Goal: Task Accomplishment & Management: Complete application form

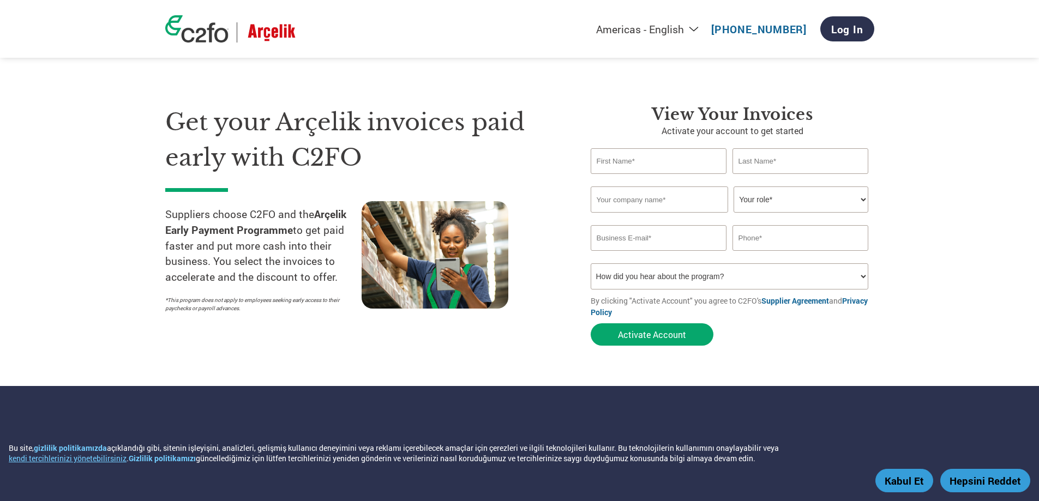
select select "tr-TR"
click at [485, 23] on select "Americas - English Américas - Español [GEOGRAPHIC_DATA] - Português [GEOGRAPHIC…" at bounding box center [567, 29] width 277 height 14
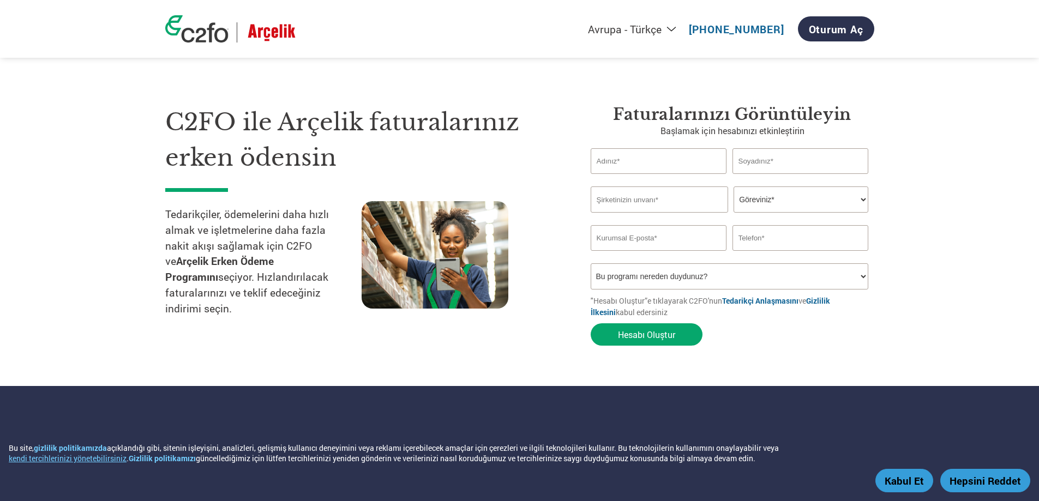
click at [636, 158] on input "text" at bounding box center [658, 161] width 136 height 26
type input "AYTAÇ"
type input "GÜNEŞ"
type input "SPS ETİKET BASKI VE AMBALAJ [DOMAIN_NAME] [DOMAIN_NAME]."
type input "02124700046"
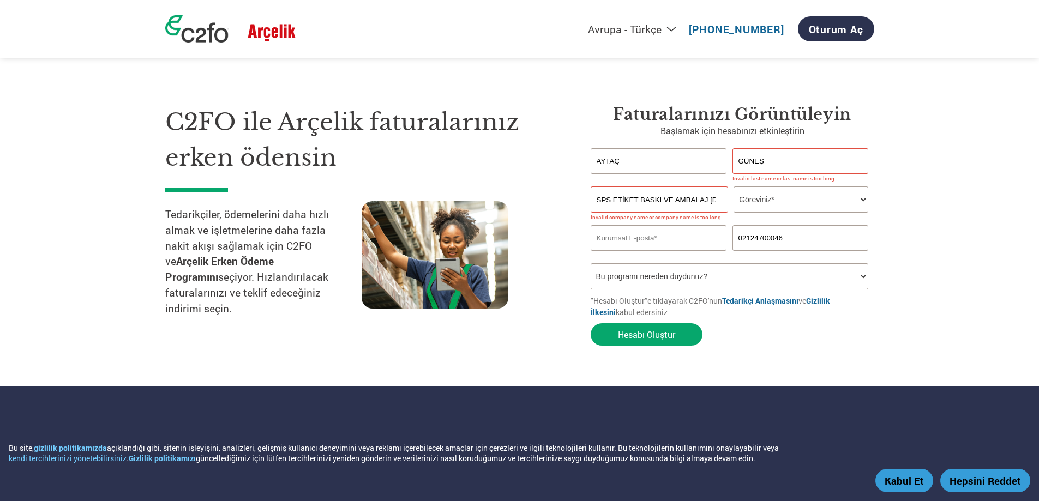
click at [791, 206] on select "Göreviniz* CFO Denetçi Krediler Müdürü Finans Direktörü [PERSON_NAME] CEO Başka…" at bounding box center [800, 199] width 135 height 26
select select "ACCOUNTING"
click at [733, 186] on select "Göreviniz* CFO Denetçi Krediler Müdürü Finans Direktörü [PERSON_NAME] CEO Başka…" at bounding box center [800, 199] width 135 height 26
click at [668, 239] on input "email" at bounding box center [658, 238] width 136 height 26
type input "[EMAIL_ADDRESS][DOMAIN_NAME]"
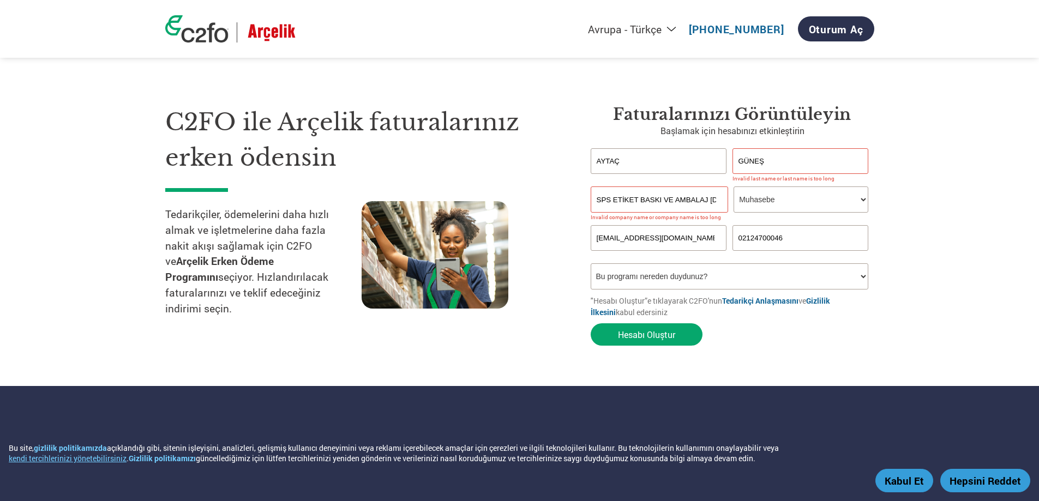
click at [637, 279] on select "Bu programı nereden duydunuz? Mektup E-posta Sosyal Medya Online Arama Aile/​Ar…" at bounding box center [729, 276] width 278 height 26
select select "Email"
click at [590, 263] on select "Bu programı nereden duydunuz? Mektup E-posta Sosyal Medya Online Arama Aile/​Ar…" at bounding box center [729, 276] width 278 height 26
click at [610, 199] on input "SPS ETİKET BASKI VE AMBALAJ [DOMAIN_NAME] [DOMAIN_NAME]." at bounding box center [658, 199] width 137 height 26
click at [565, 216] on div "C2FO ile Arçelik faturalarınız erken ödensin Tedarikçiler, ödemelerini daha hız…" at bounding box center [369, 228] width 409 height 246
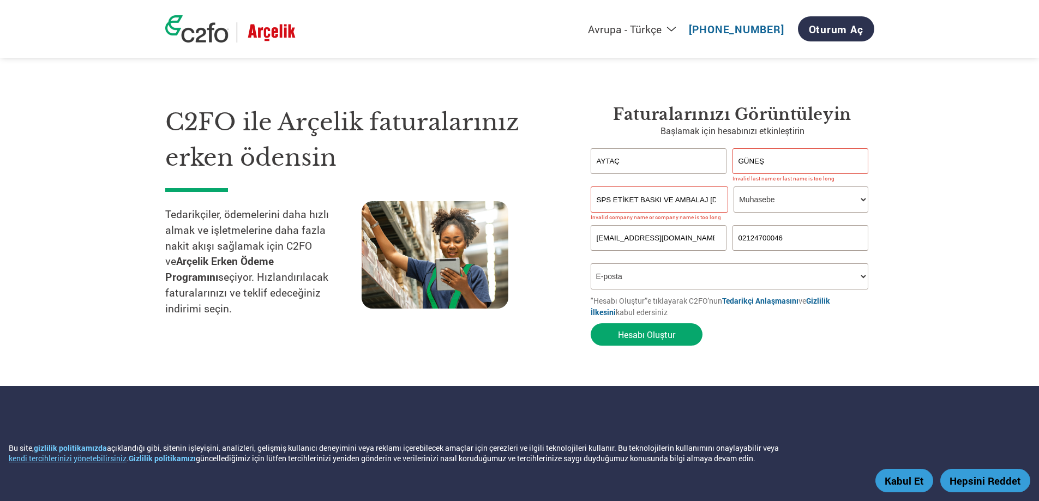
click at [668, 279] on select "Bu programı nereden duydunuz? Mektup E-posta Sosyal Medya Online Arama Aile/​Ar…" at bounding box center [729, 276] width 278 height 26
click at [590, 263] on select "Bu programı nereden duydunuz? Mektup E-posta Sosyal Medya Online Arama Aile/​Ar…" at bounding box center [729, 276] width 278 height 26
click at [661, 272] on select "Bu programı nereden duydunuz? Mektup E-posta Sosyal Medya Online Arama Aile/​Ar…" at bounding box center [729, 276] width 278 height 26
click at [789, 159] on input "GÜNEŞ" at bounding box center [800, 161] width 136 height 26
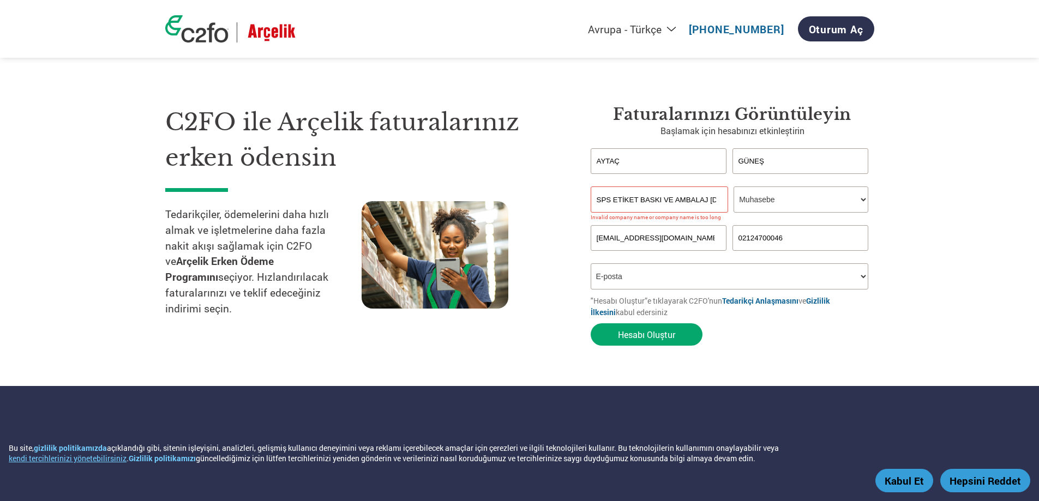
click at [763, 361] on section "C2FO ile Arçelik faturalarınız erken ödensin Tedarikçiler, ödemelerini daha hız…" at bounding box center [519, 215] width 1039 height 342
click at [603, 208] on input "SPS ETİKET BASKI VE AMBALAJ [DOMAIN_NAME] [DOMAIN_NAME]." at bounding box center [658, 199] width 137 height 26
click at [960, 180] on section "C2FO ile Arçelik faturalarınız erken ödensin Tedarikçiler, ödemelerini daha hız…" at bounding box center [519, 215] width 1039 height 342
click at [778, 162] on input "GÜNEŞ" at bounding box center [800, 161] width 136 height 26
type input "G"
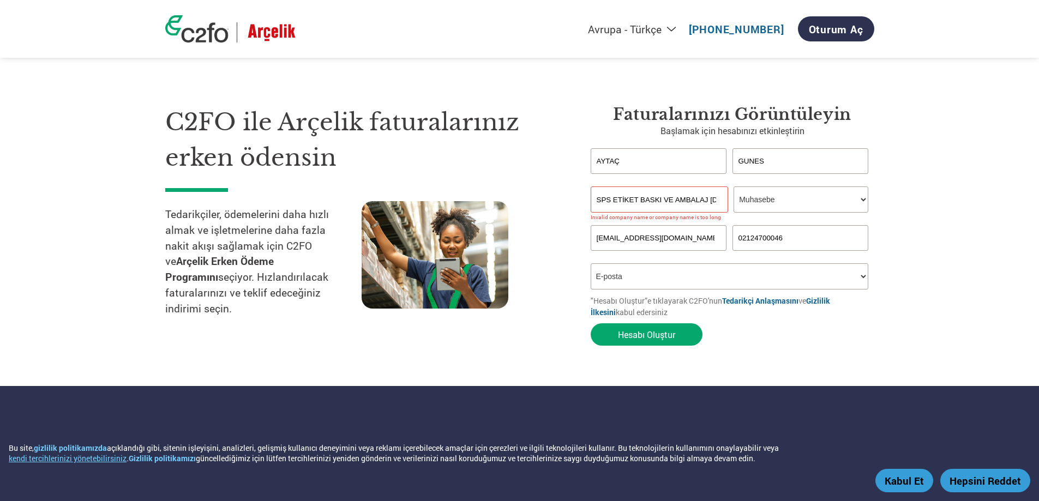
type input "GUNES"
type input "SPS ETIKET BASKI VE AMBALAJ [DOMAIN_NAME] [DOMAIN_NAME]."
click at [905, 200] on section "C2FO ile Arçelik faturalarınız erken ödensin Tedarikçiler, ödemelerini daha hız…" at bounding box center [519, 215] width 1039 height 342
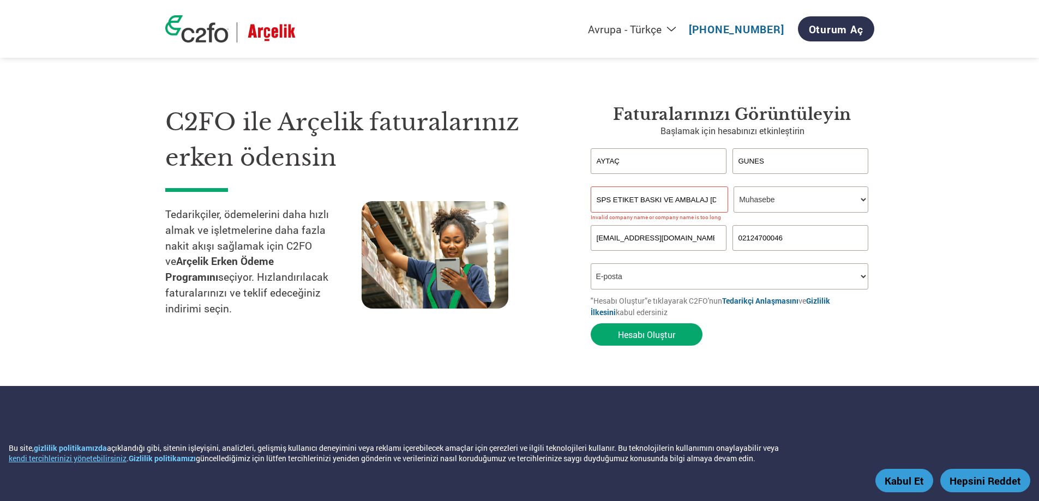
drag, startPoint x: 630, startPoint y: 203, endPoint x: 660, endPoint y: 209, distance: 30.5
click at [630, 203] on input "SPS ETIKET BASKI VE AMBALAJ [DOMAIN_NAME] [DOMAIN_NAME]." at bounding box center [658, 199] width 137 height 26
click at [594, 200] on input "SPS ETIKET BASKI VE AMBALAJ [DOMAIN_NAME] [DOMAIN_NAME]." at bounding box center [658, 199] width 137 height 26
click at [577, 208] on div "Faturalarınızı görüntüleyin Başlamak için hesabınızı etkinleştirin [PERSON_NAME…" at bounding box center [724, 228] width 300 height 246
click at [802, 164] on input "GUNES" at bounding box center [800, 161] width 136 height 26
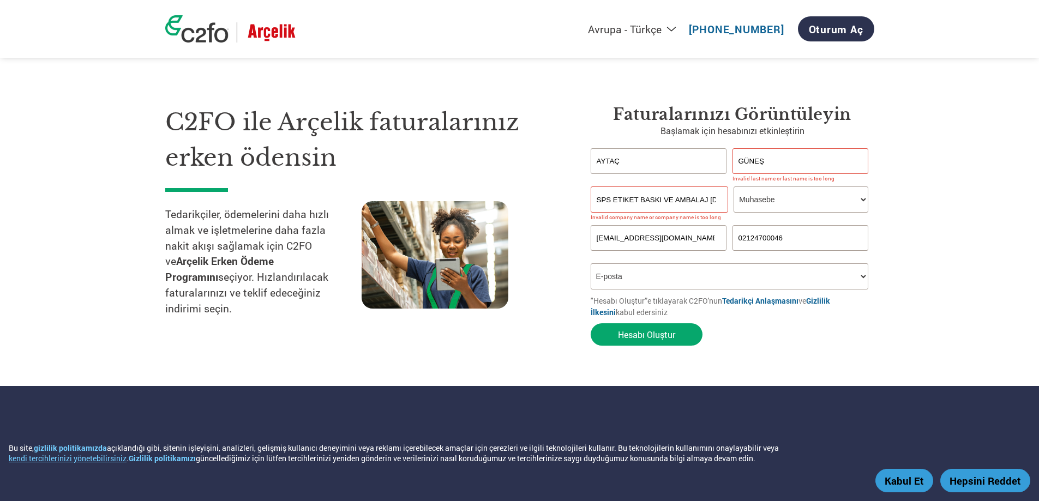
click at [885, 178] on section "C2FO ile Arçelik faturalarınız erken ödensin Tedarikçiler, ödemelerini daha hız…" at bounding box center [519, 215] width 1039 height 342
click at [786, 161] on input "GÜNEŞ" at bounding box center [800, 161] width 136 height 26
click at [777, 166] on input "GÜNEŞ" at bounding box center [800, 161] width 136 height 26
type input "GUNES"
click at [561, 211] on div "C2FO ile Arçelik faturalarınız erken ödensin Tedarikçiler, ödemelerini daha hız…" at bounding box center [369, 228] width 409 height 246
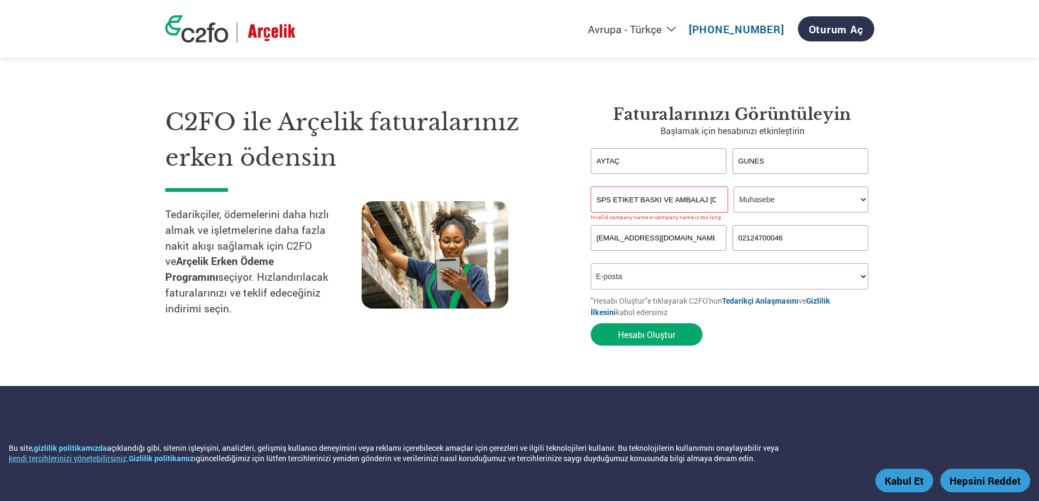
click at [606, 201] on input "SPS ETIKET BASKI VE AMBALAJ [DOMAIN_NAME] [DOMAIN_NAME]." at bounding box center [658, 199] width 137 height 26
click at [544, 200] on div "C2FO ile Arçelik faturalarınız erken ödensin Tedarikçiler, ödemelerini daha hız…" at bounding box center [369, 228] width 409 height 246
click at [593, 200] on input "SPS ETIKET BASKI VE AMBALAJ [DOMAIN_NAME] [DOMAIN_NAME]." at bounding box center [658, 199] width 137 height 26
type input "SPS ETIKET"
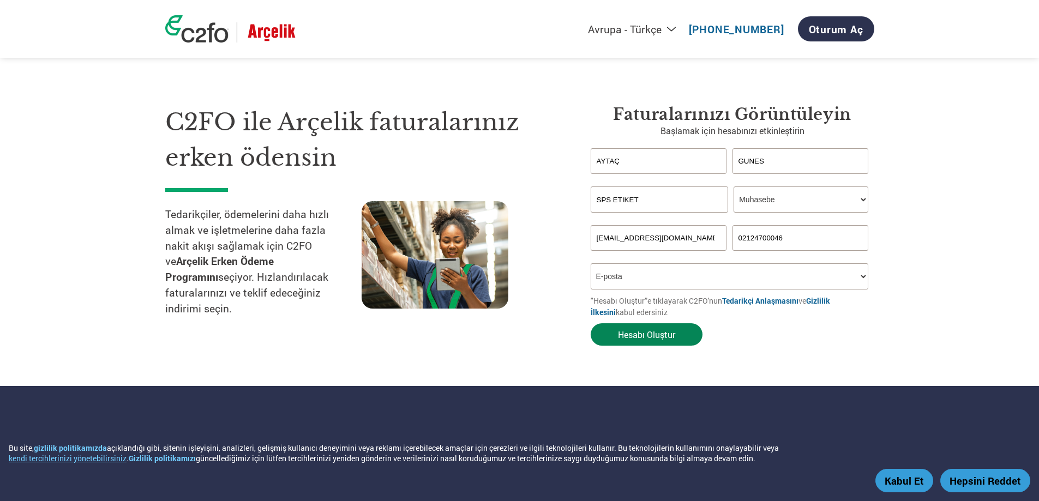
click at [679, 331] on button "Hesabı Oluştur" at bounding box center [646, 334] width 112 height 22
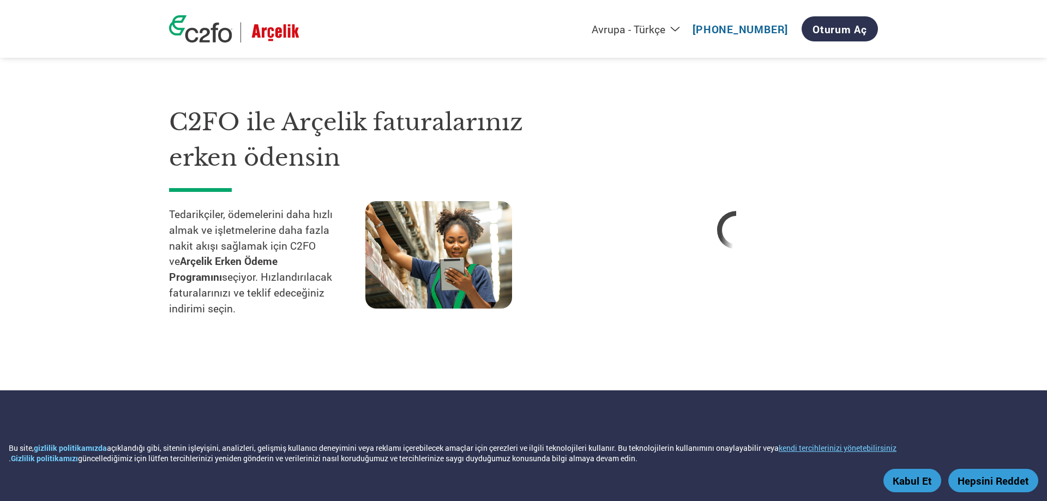
select select "tr-TR"
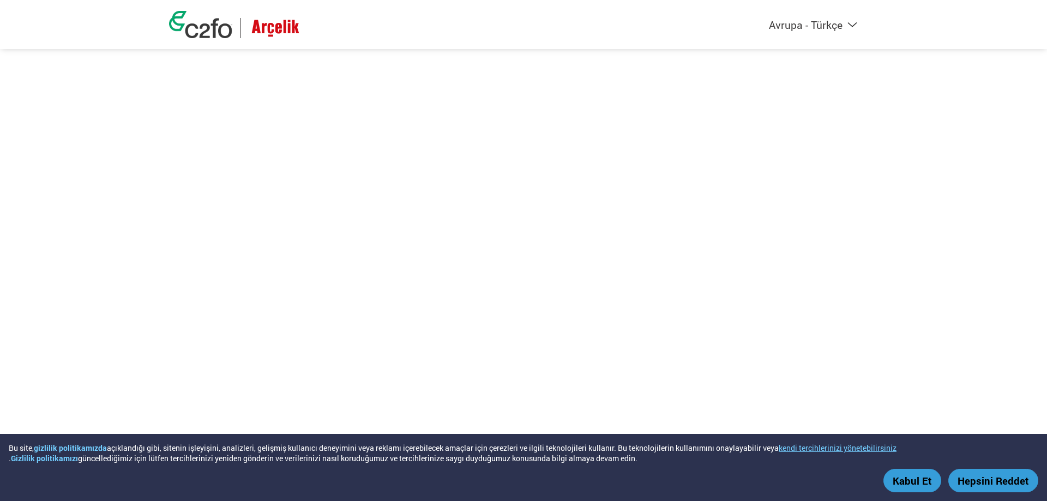
select select "tr-TR"
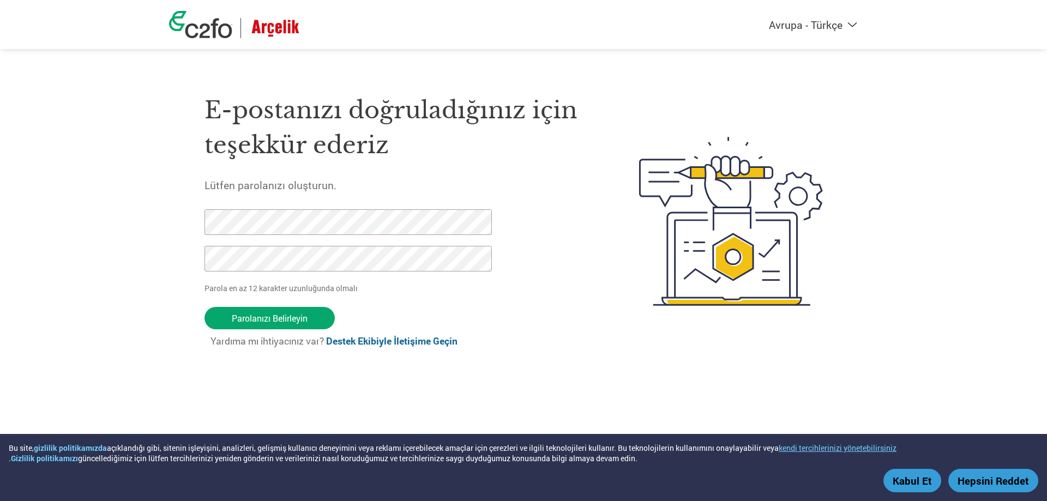
click at [908, 477] on button "Kabul Et" at bounding box center [912, 480] width 58 height 23
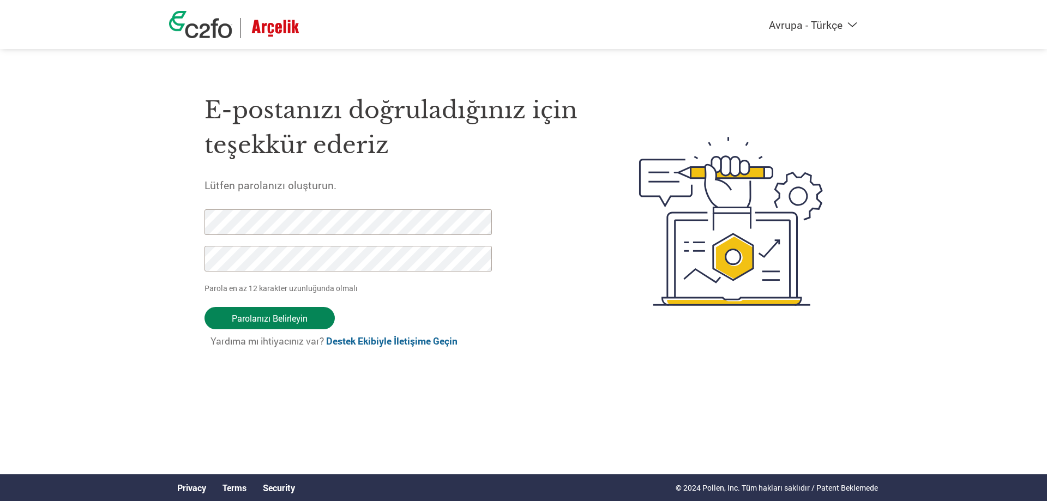
click at [276, 320] on input "Parolanızı Belirleyin" at bounding box center [269, 318] width 130 height 22
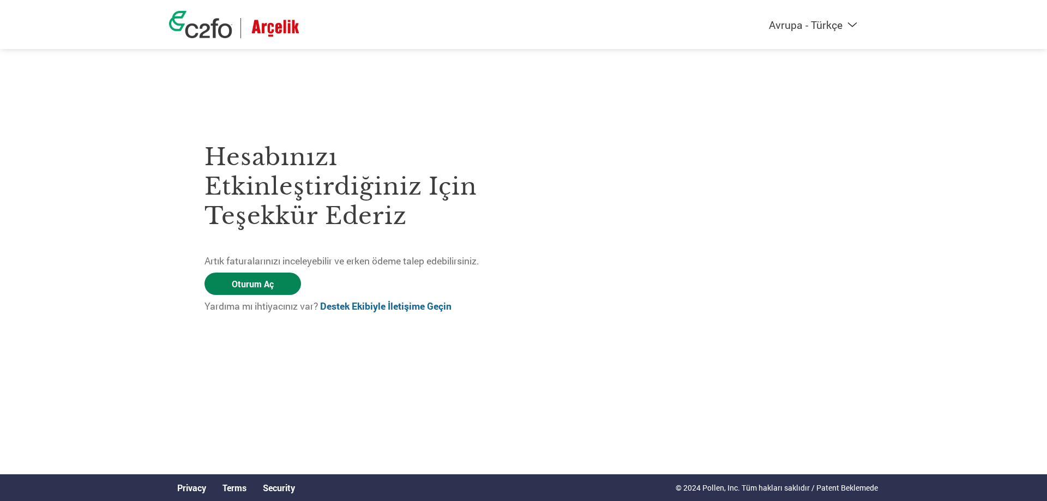
click at [256, 283] on link "Oturum Aç" at bounding box center [252, 284] width 97 height 22
